Goal: Check status: Check status

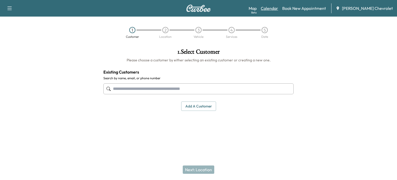
click at [278, 9] on link "Calendar" at bounding box center [269, 8] width 17 height 6
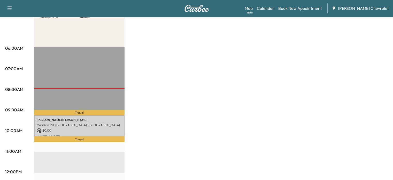
scroll to position [75, 0]
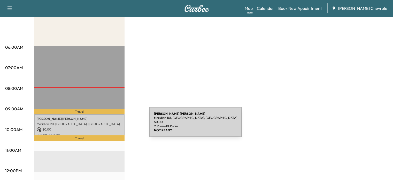
click at [111, 125] on p "Meridian Rd, [GEOGRAPHIC_DATA], [GEOGRAPHIC_DATA]" at bounding box center [79, 124] width 85 height 4
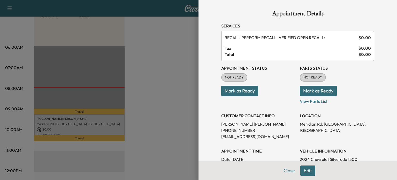
click at [244, 94] on button "Mark as Ready" at bounding box center [239, 91] width 37 height 10
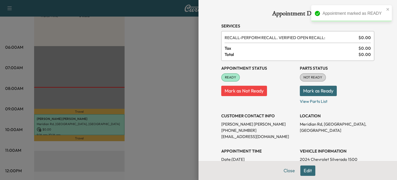
click at [308, 89] on button "Mark as Ready" at bounding box center [318, 91] width 37 height 10
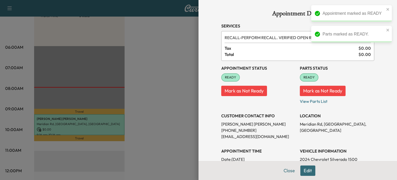
click at [159, 76] on div at bounding box center [198, 90] width 397 height 180
